Goal: Manage account settings

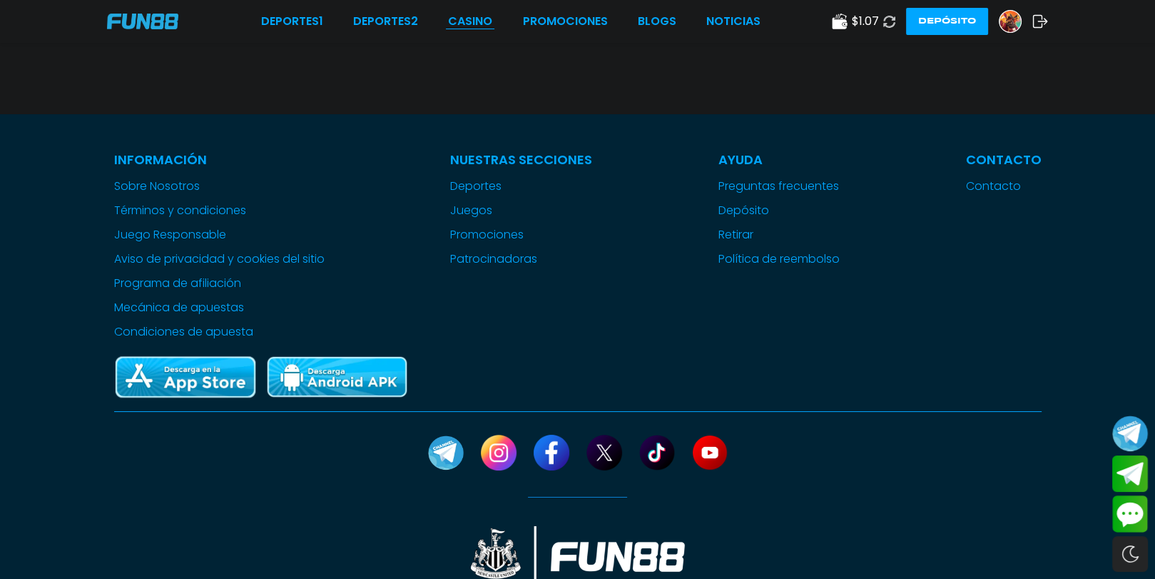
click at [469, 15] on link "CASINO" at bounding box center [470, 21] width 44 height 17
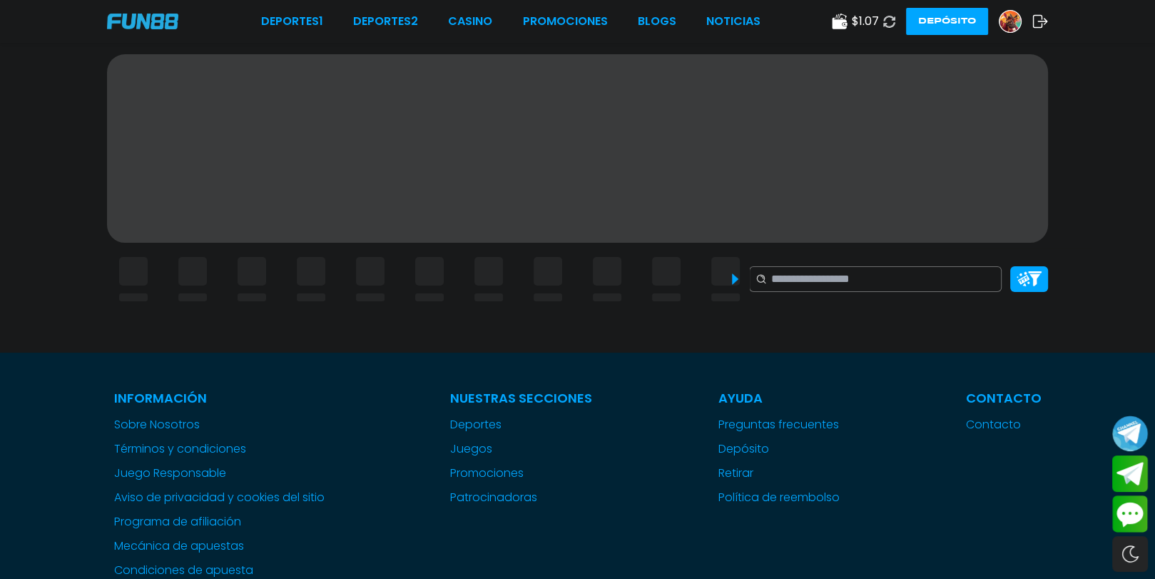
click at [890, 18] on icon at bounding box center [889, 22] width 12 height 12
click at [890, 18] on icon at bounding box center [889, 21] width 15 height 15
click at [890, 18] on icon at bounding box center [889, 21] width 14 height 14
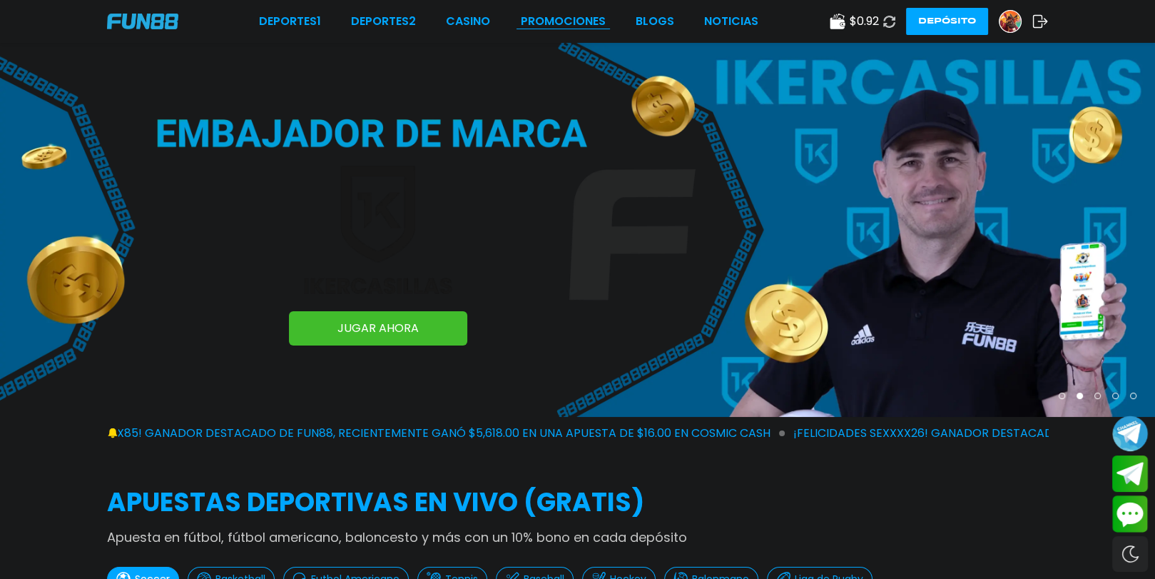
click at [522, 21] on link "Promociones" at bounding box center [563, 21] width 85 height 17
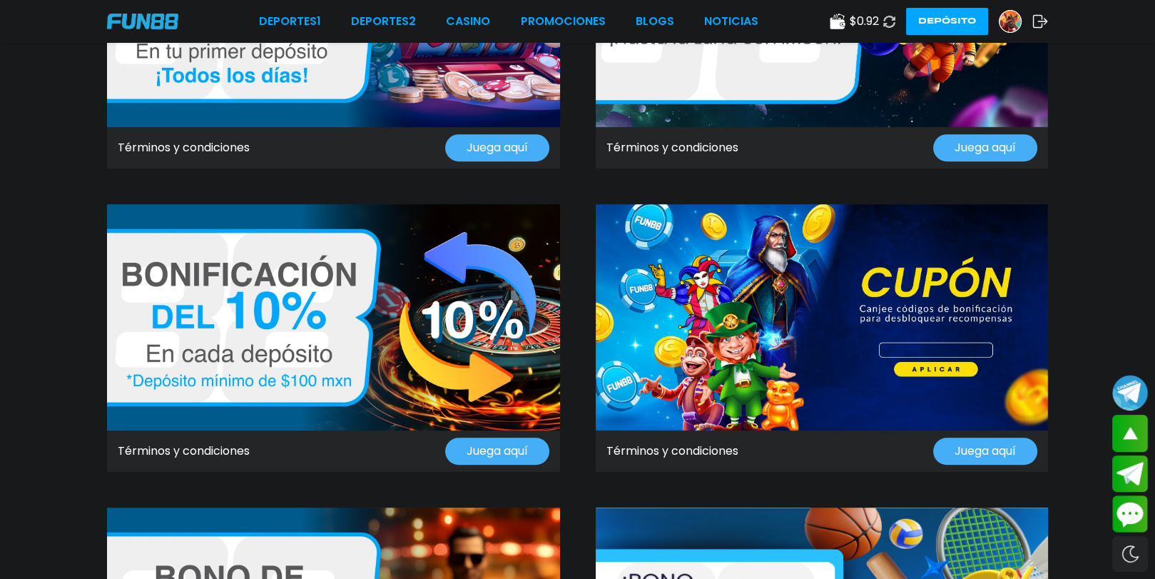
scroll to position [856, 0]
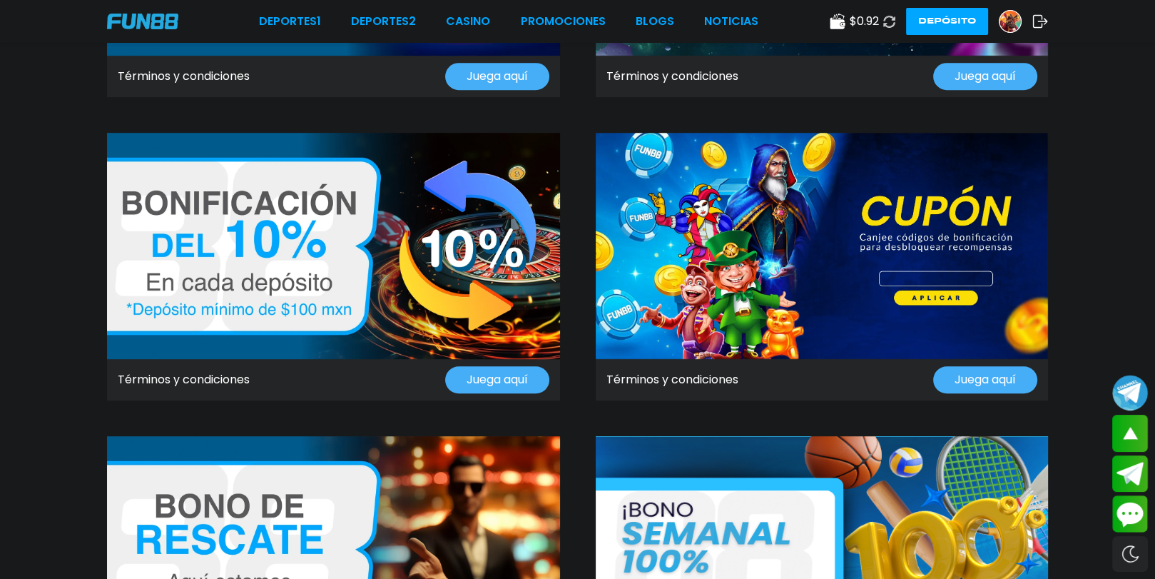
click at [710, 379] on link "Términos y condiciones" at bounding box center [672, 379] width 132 height 17
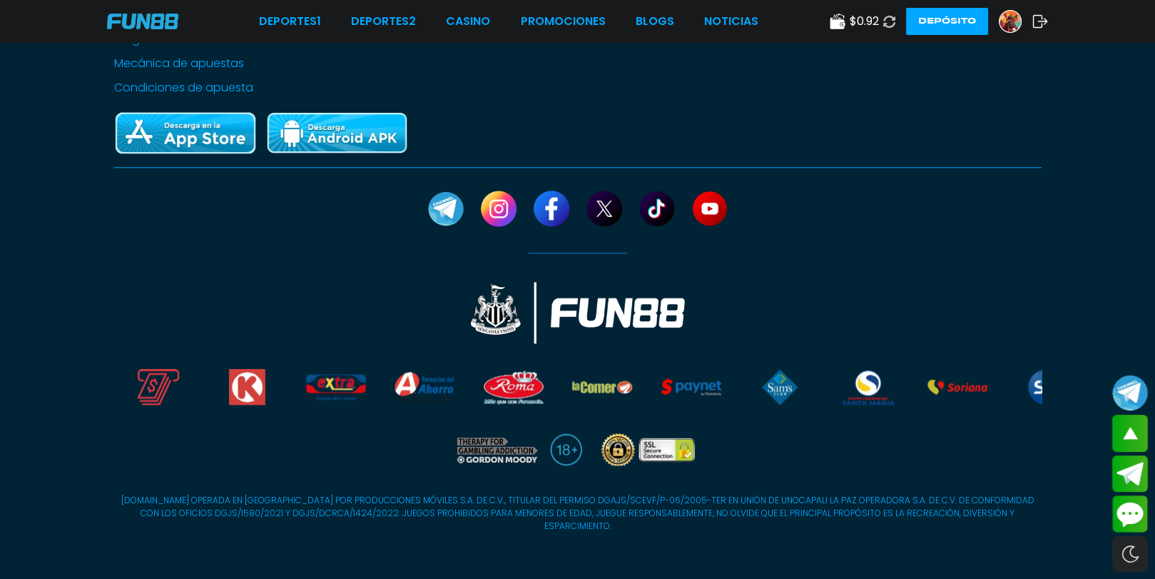
scroll to position [1686, 0]
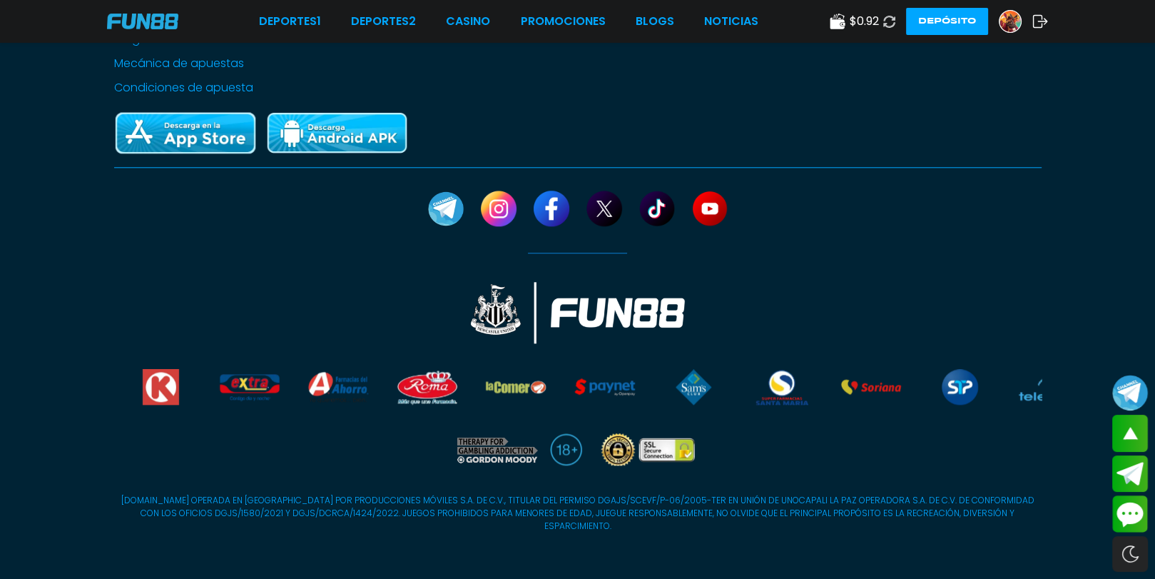
click at [1002, 14] on img at bounding box center [1009, 21] width 21 height 21
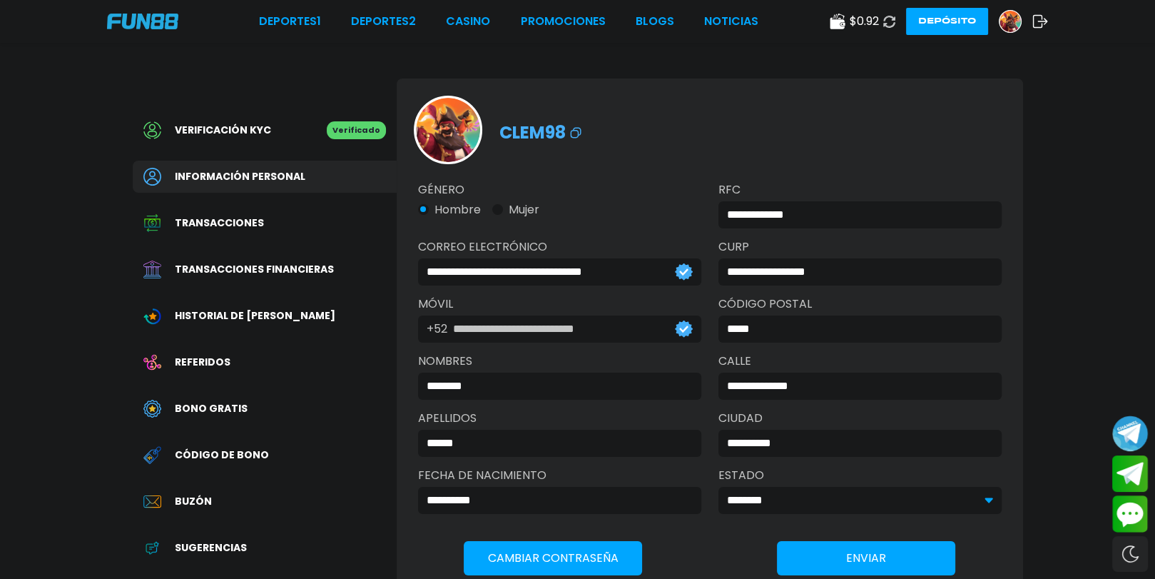
click at [238, 454] on span "Código de bono" at bounding box center [222, 454] width 94 height 15
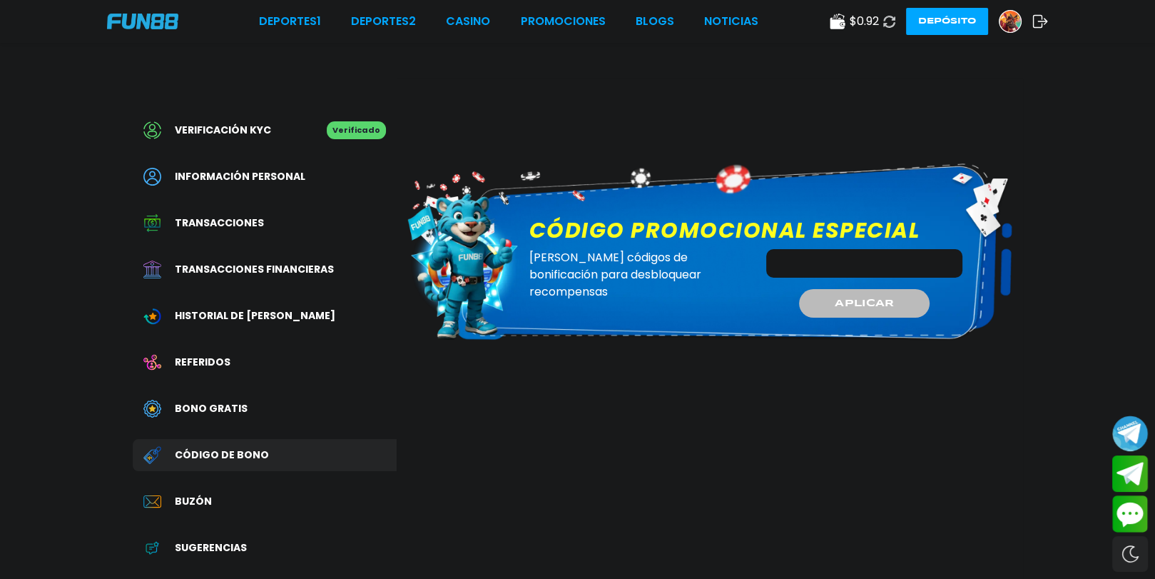
click at [213, 546] on span "Sugerencias" at bounding box center [211, 547] width 72 height 15
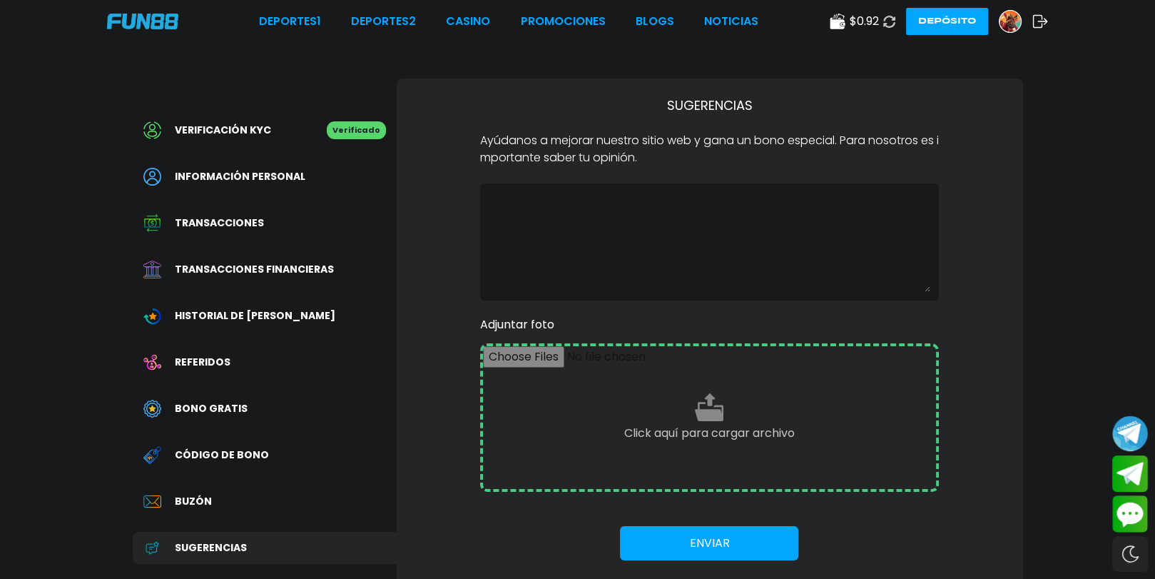
click at [245, 308] on span "Historial de [PERSON_NAME]" at bounding box center [255, 315] width 160 height 15
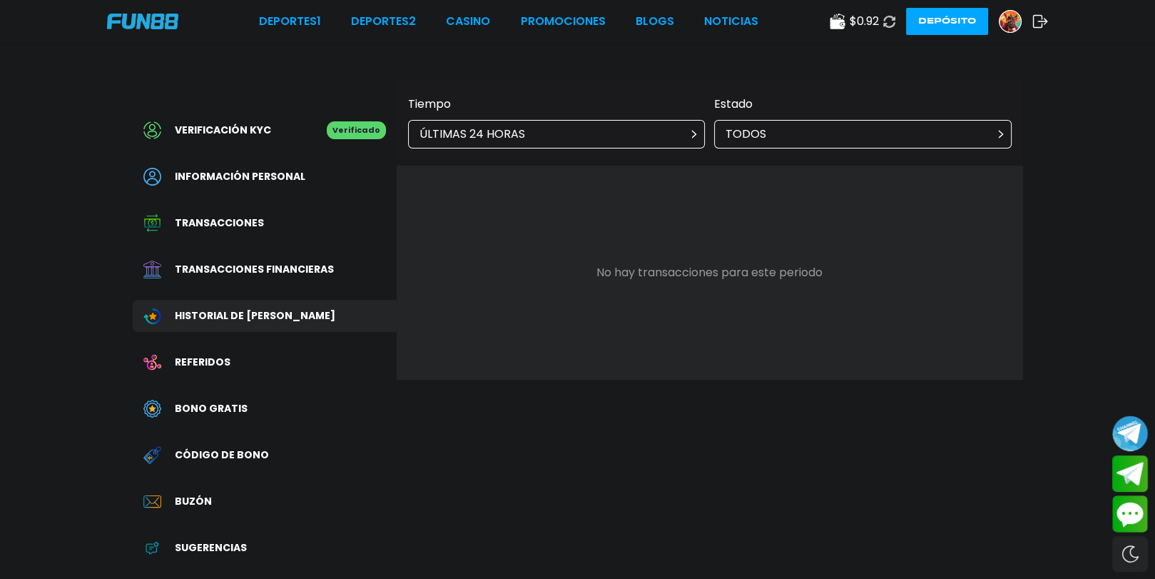
click at [247, 169] on span "Información personal" at bounding box center [240, 176] width 131 height 15
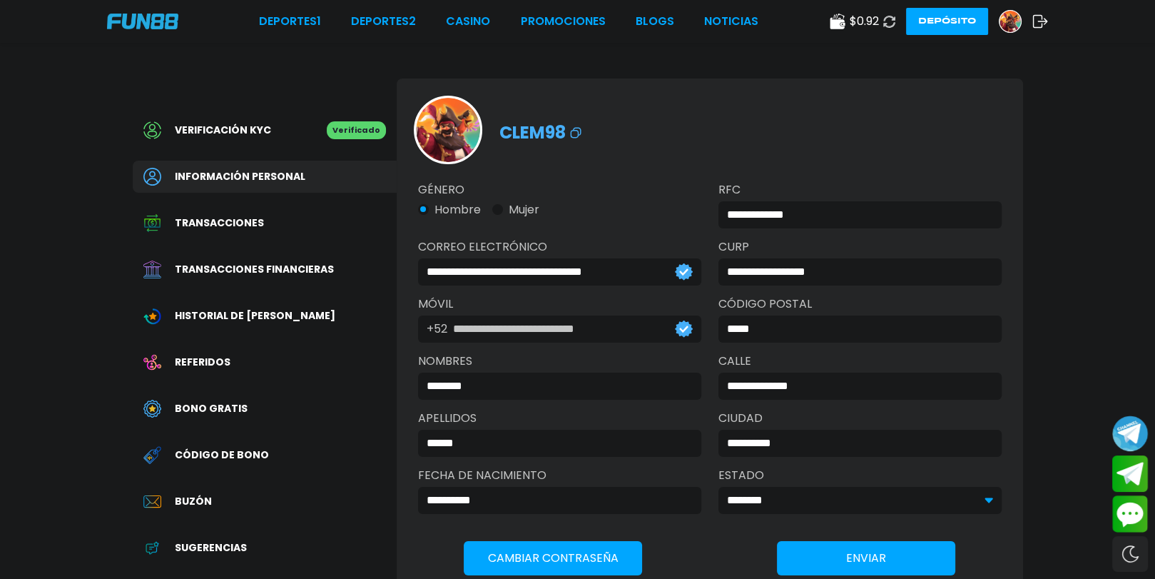
click at [890, 554] on button "ENVIAR" at bounding box center [866, 558] width 178 height 34
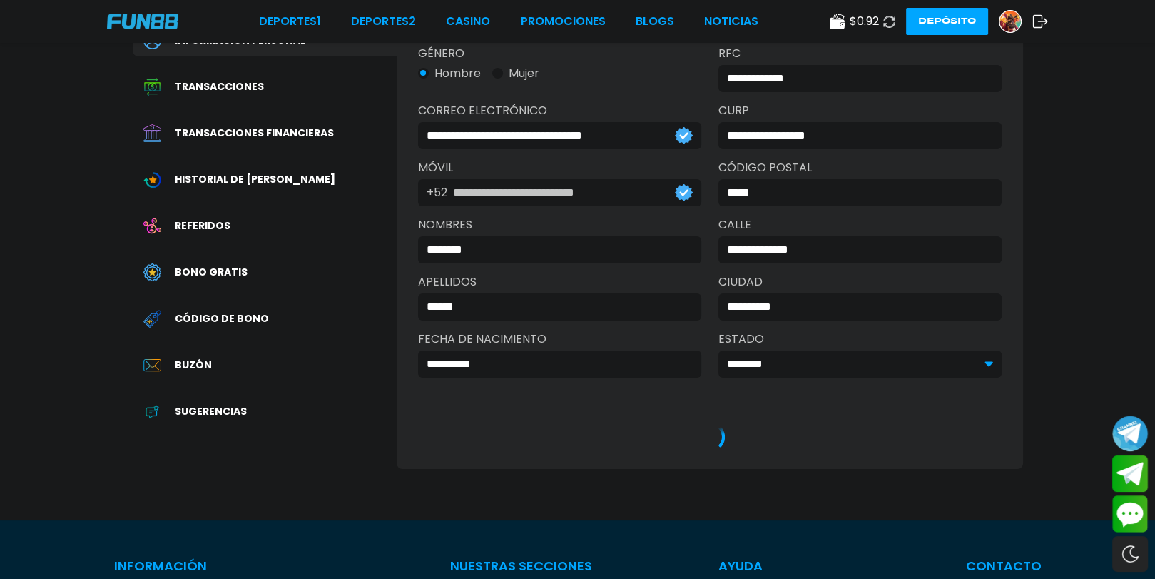
scroll to position [143, 0]
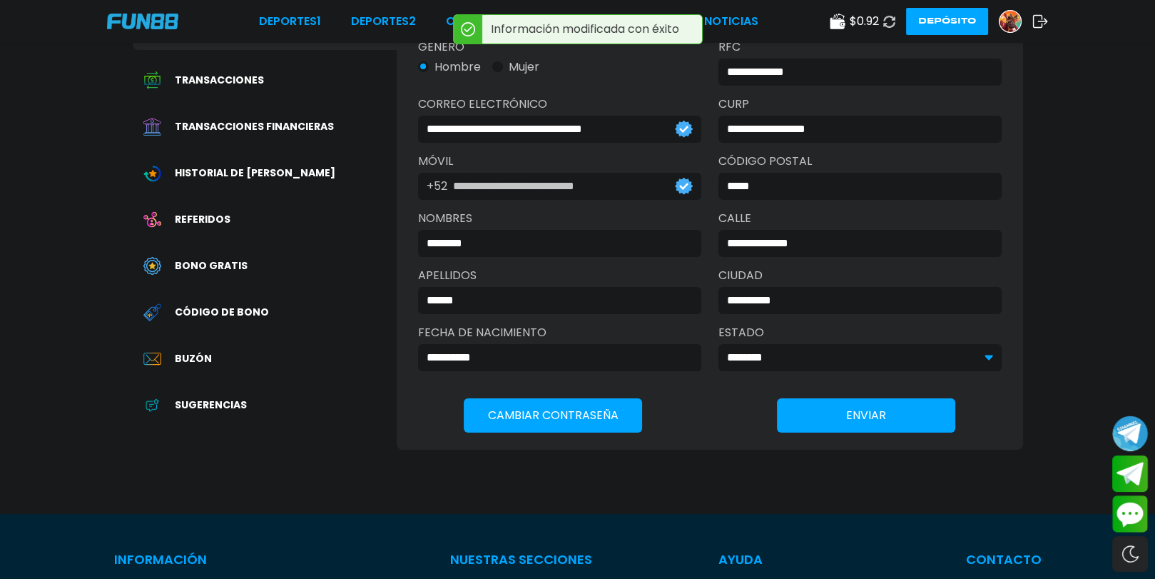
click at [517, 355] on input "**********" at bounding box center [556, 357] width 258 height 17
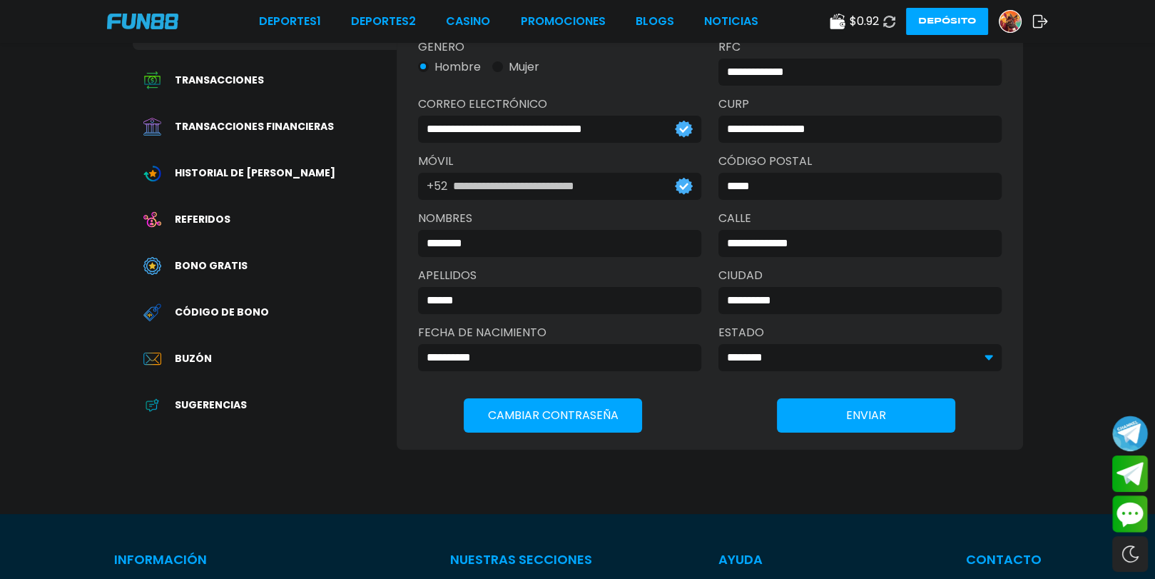
click at [1011, 19] on img at bounding box center [1009, 21] width 21 height 21
